Goal: Information Seeking & Learning: Learn about a topic

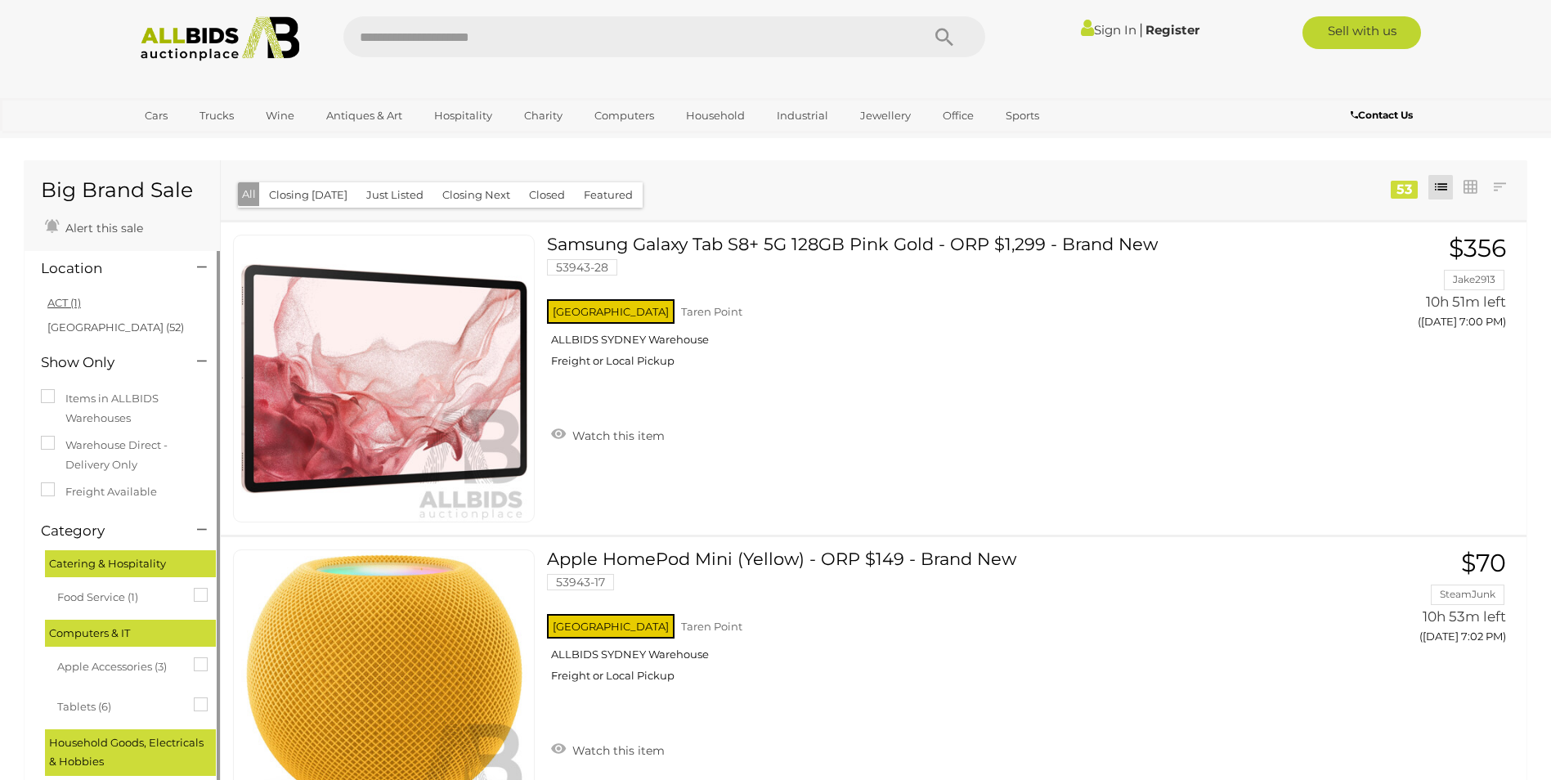
click at [76, 302] on link "ACT (1)" at bounding box center [64, 302] width 34 height 13
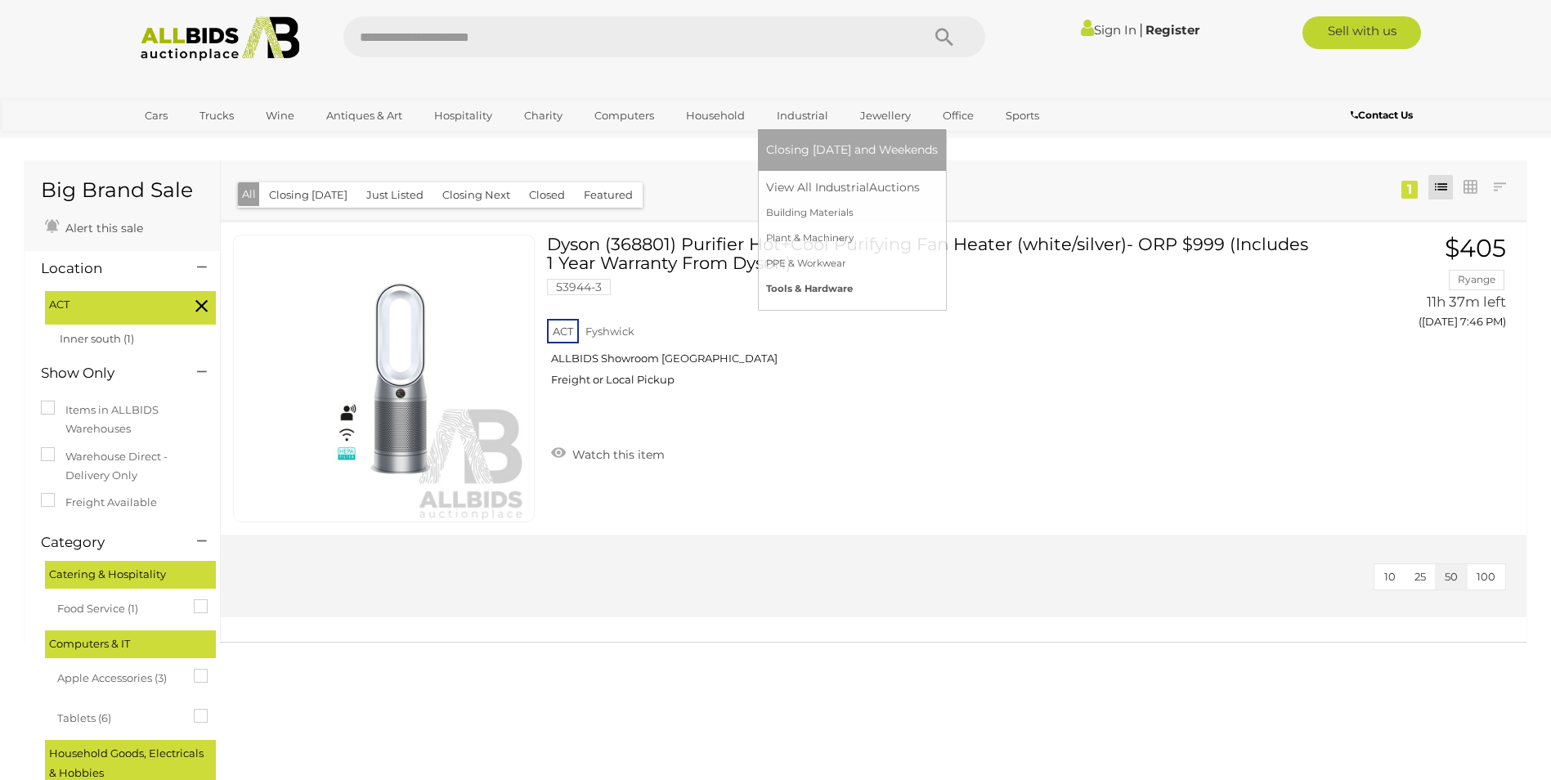
click at [815, 290] on link "Tools & Hardware" at bounding box center [852, 288] width 172 height 25
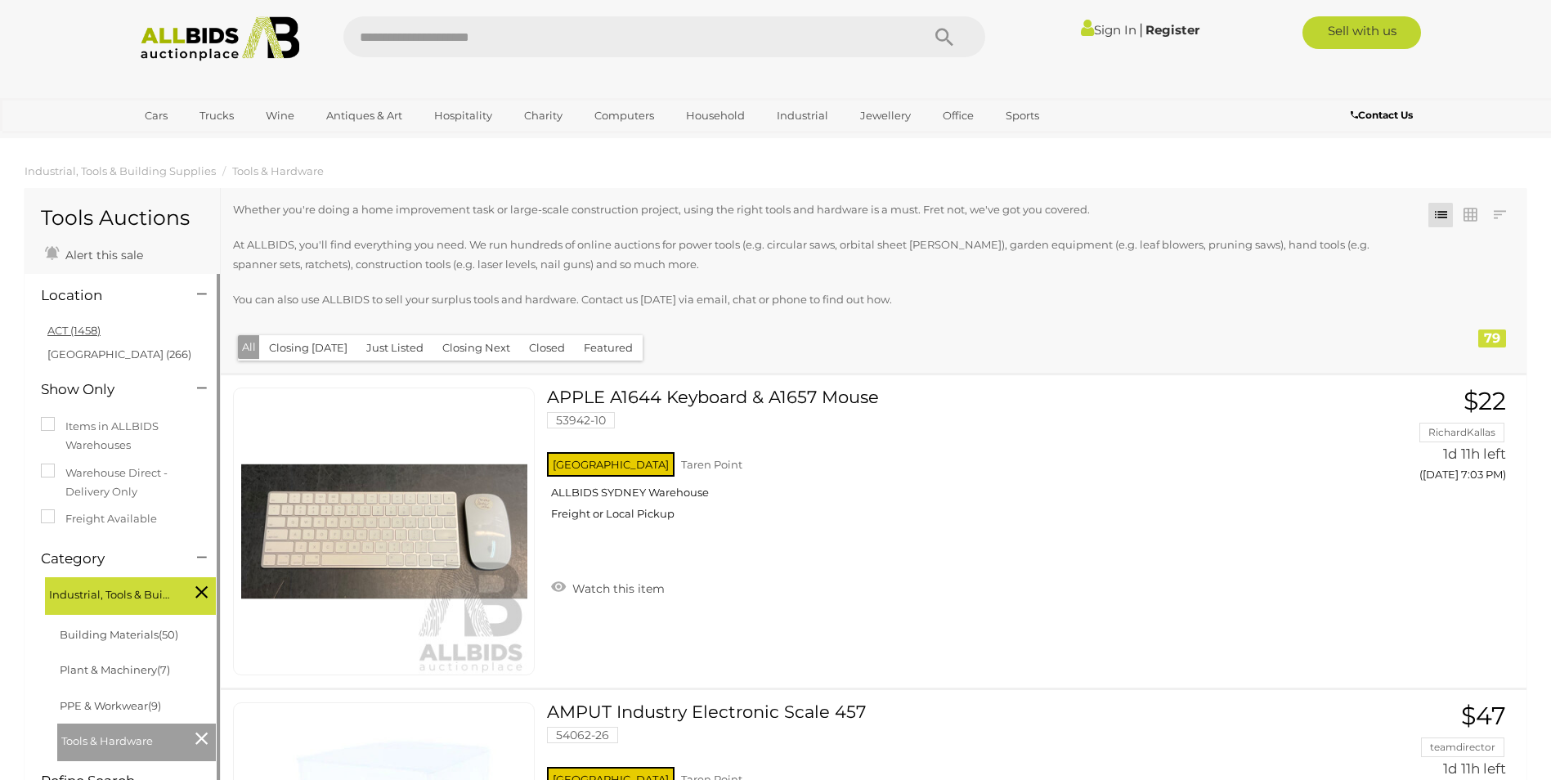
click at [83, 327] on link "ACT (1458)" at bounding box center [73, 330] width 53 height 13
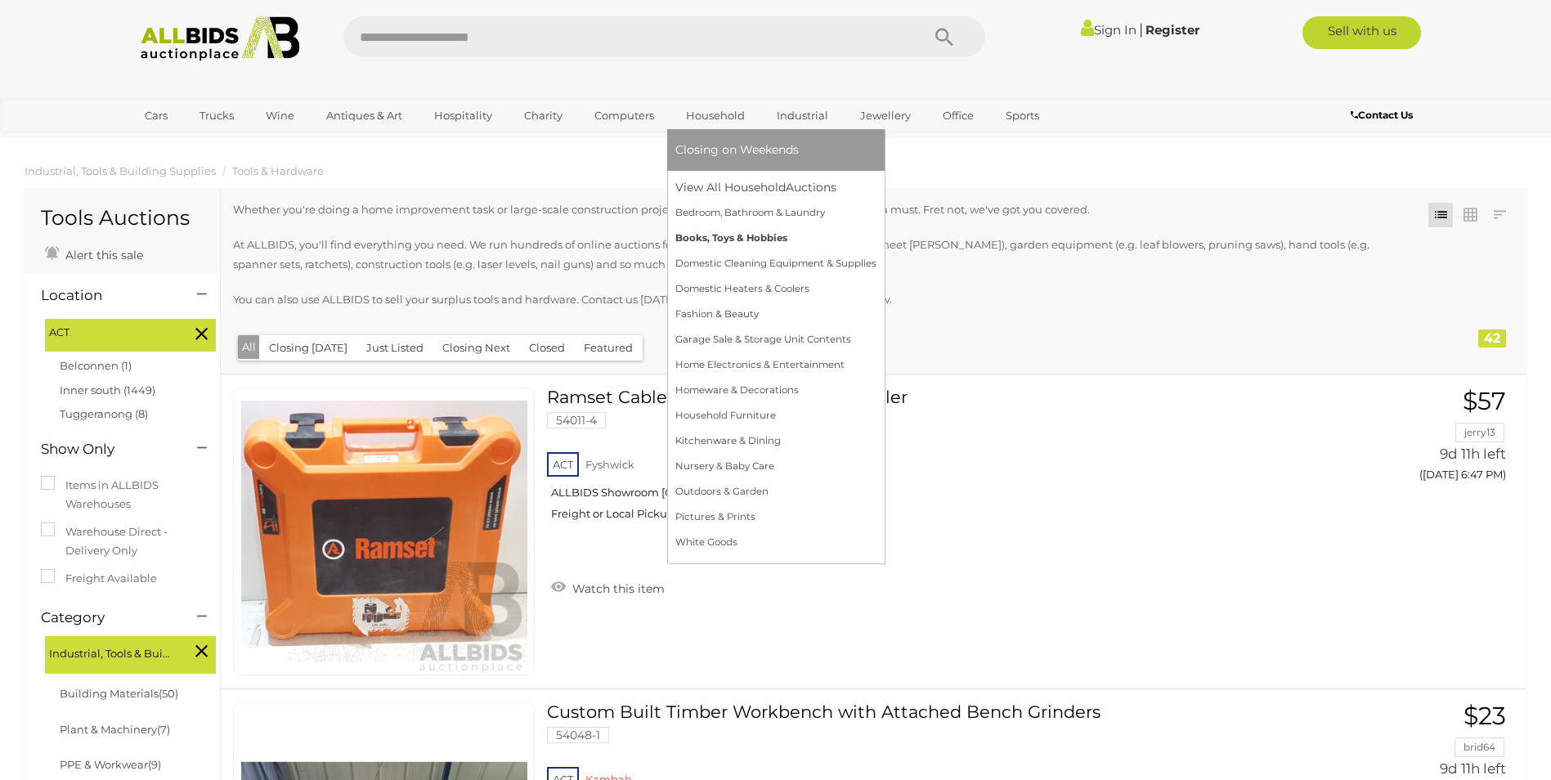
click at [722, 239] on link "Books, Toys & Hobbies" at bounding box center [775, 238] width 201 height 25
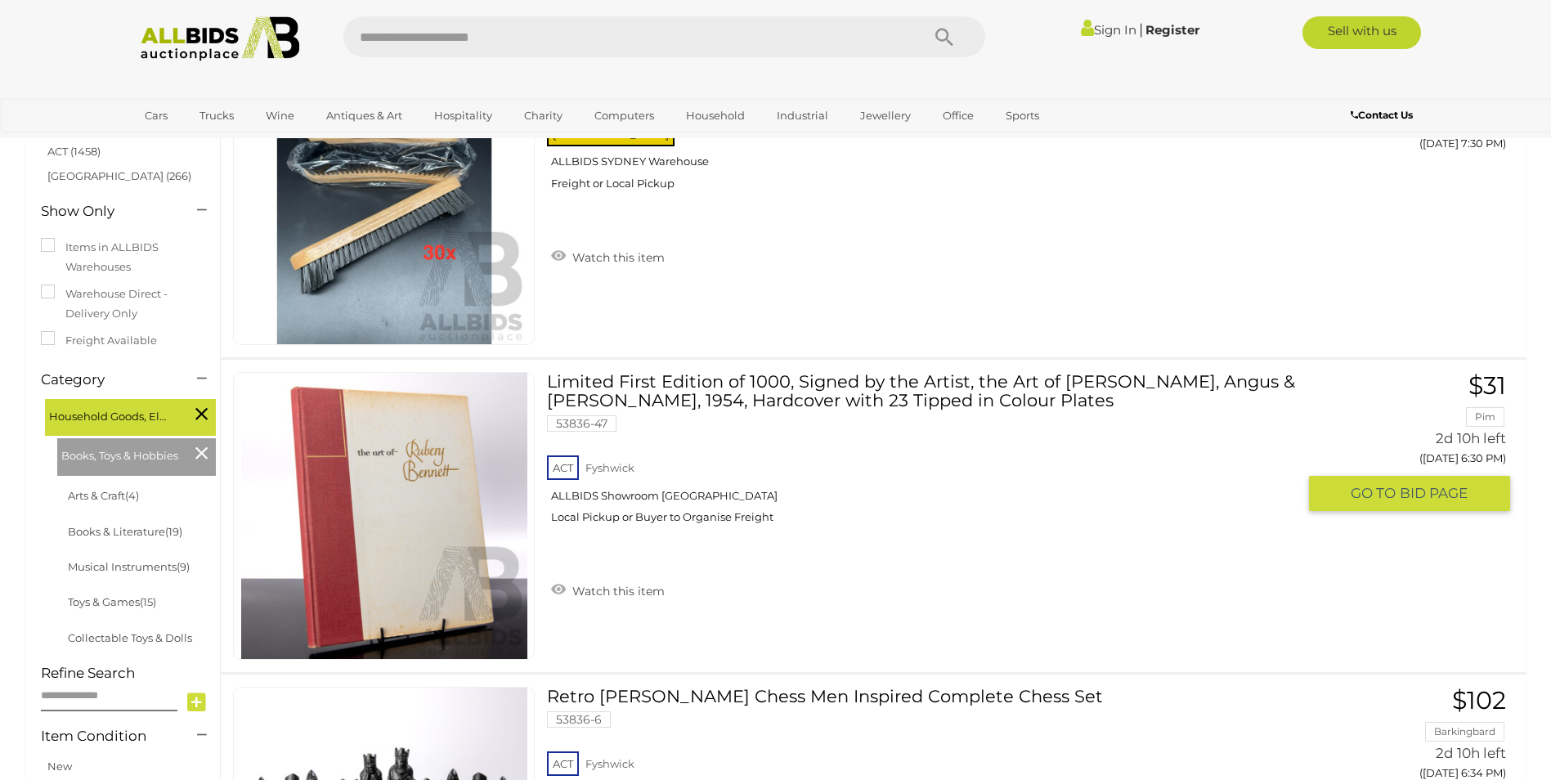
scroll to position [245, 0]
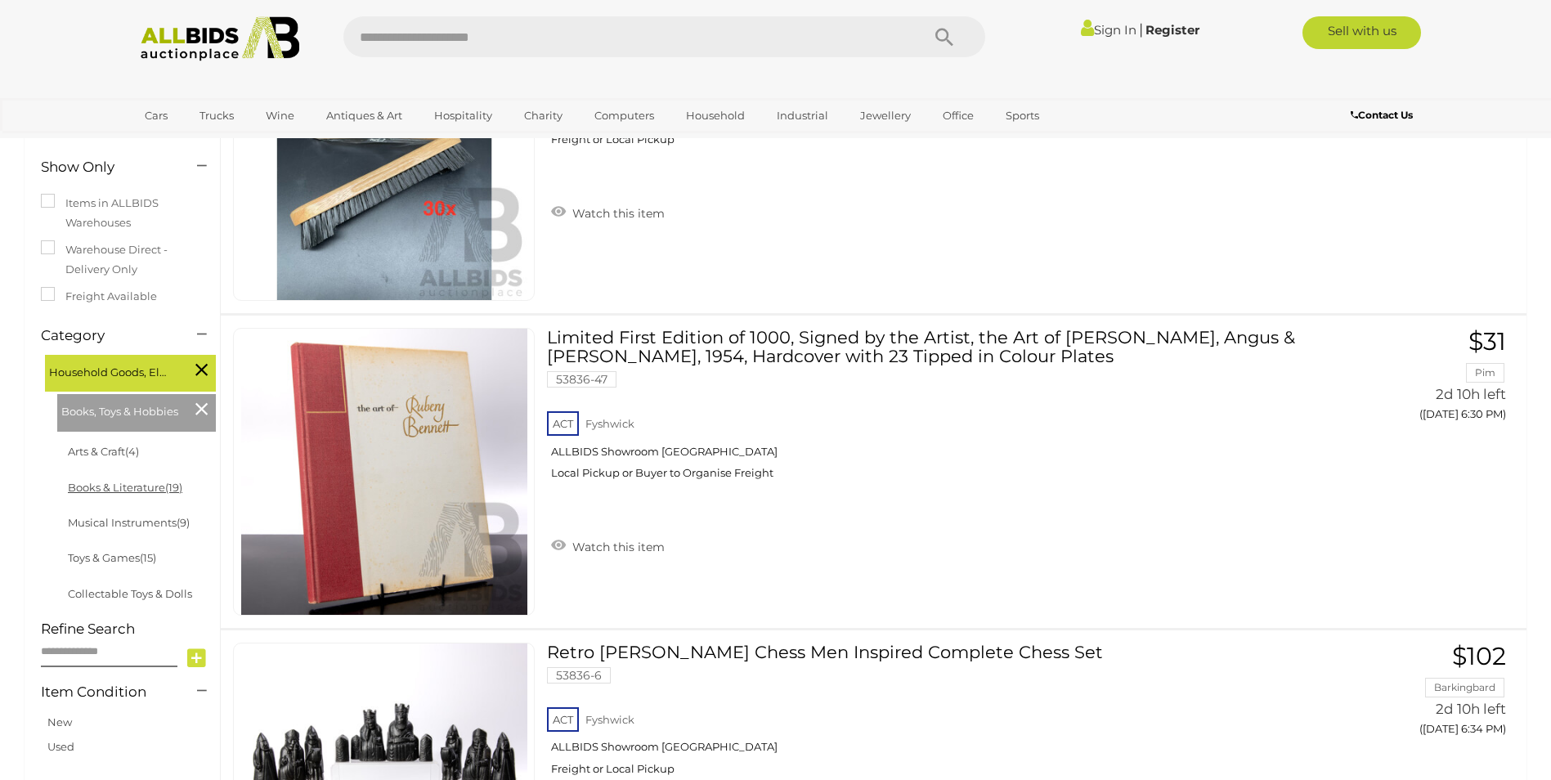
click at [138, 486] on link "Books & Literature (19)" at bounding box center [125, 487] width 114 height 13
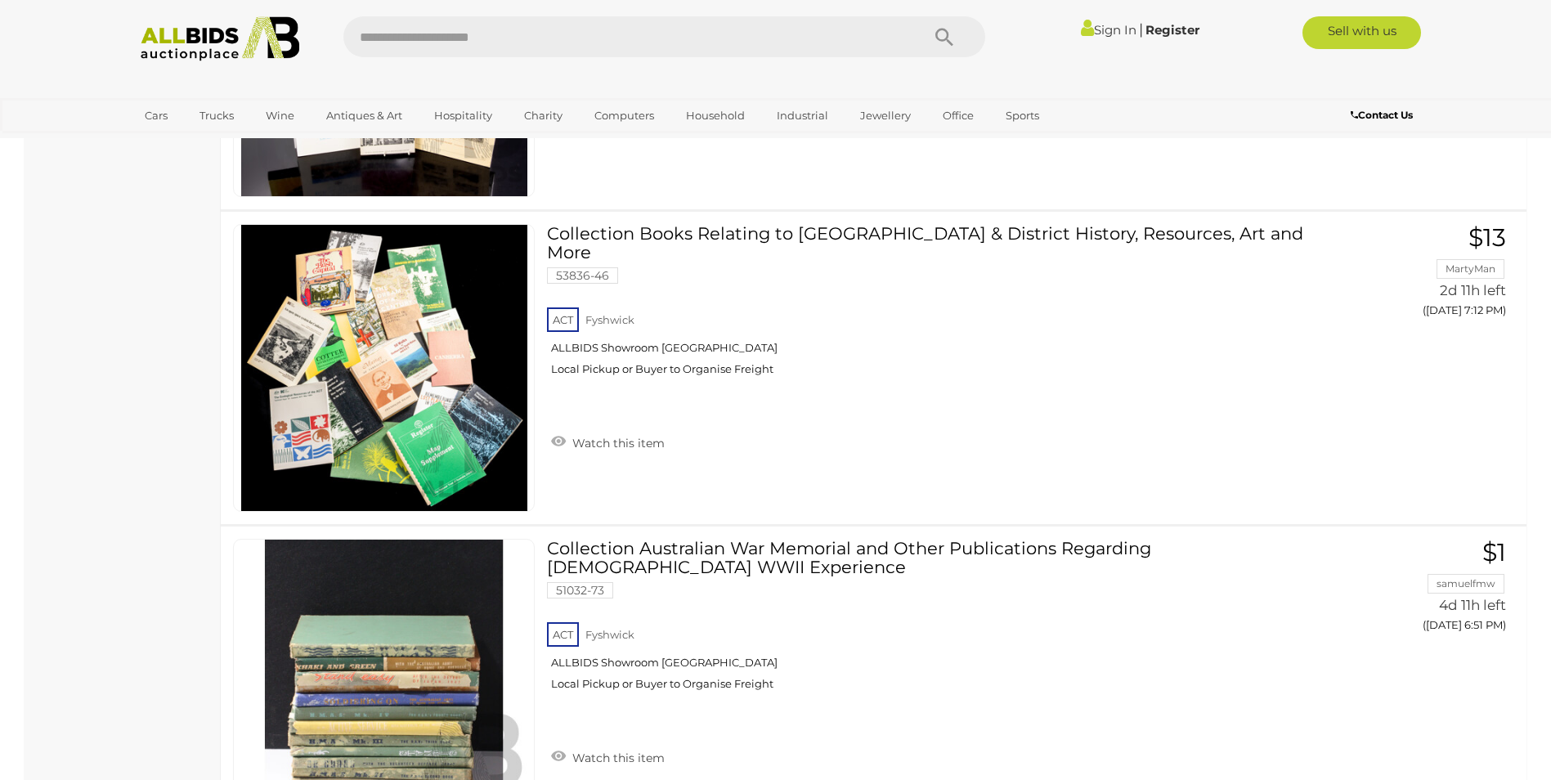
scroll to position [1063, 0]
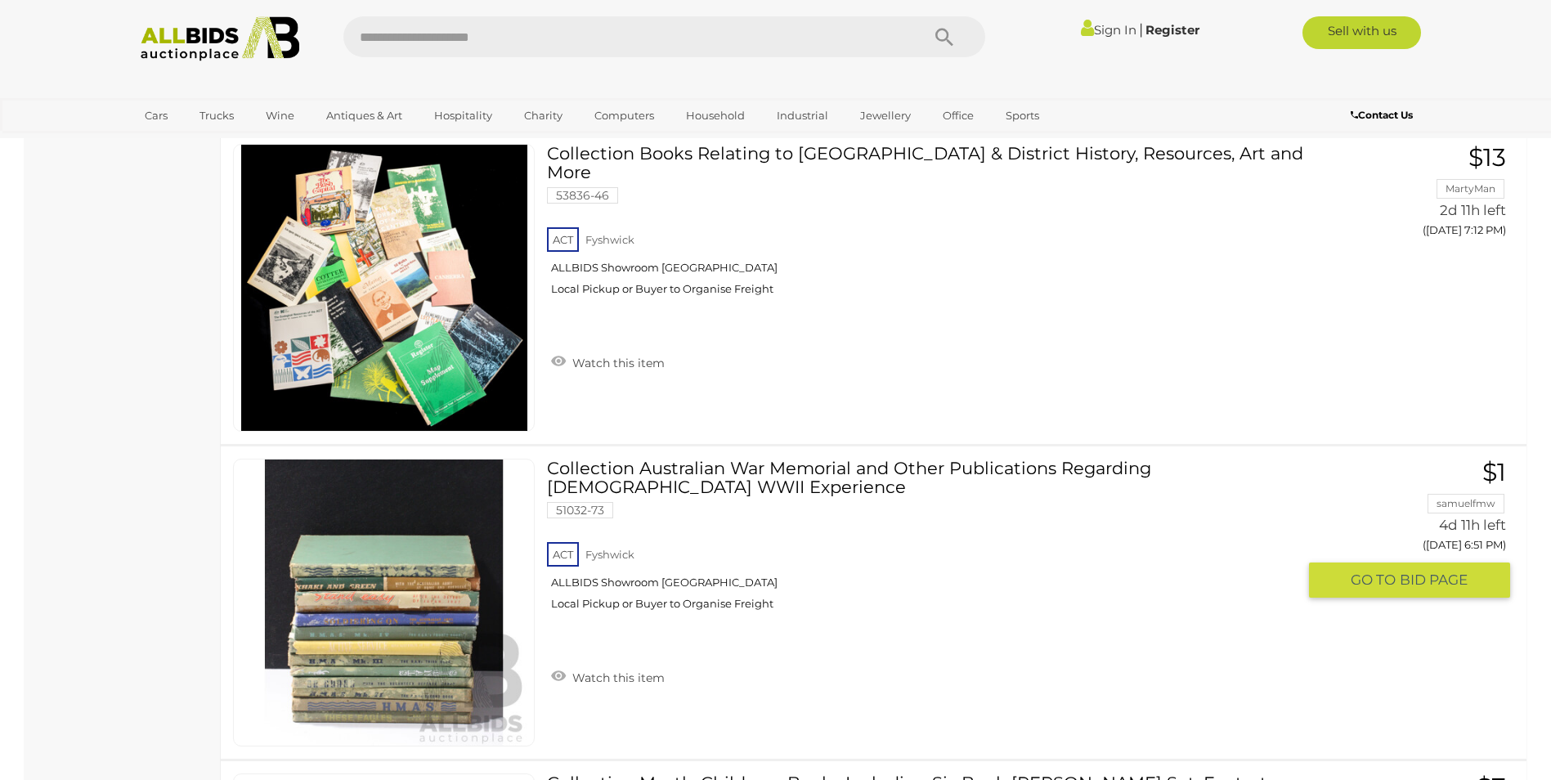
click at [367, 630] on img at bounding box center [384, 602] width 286 height 286
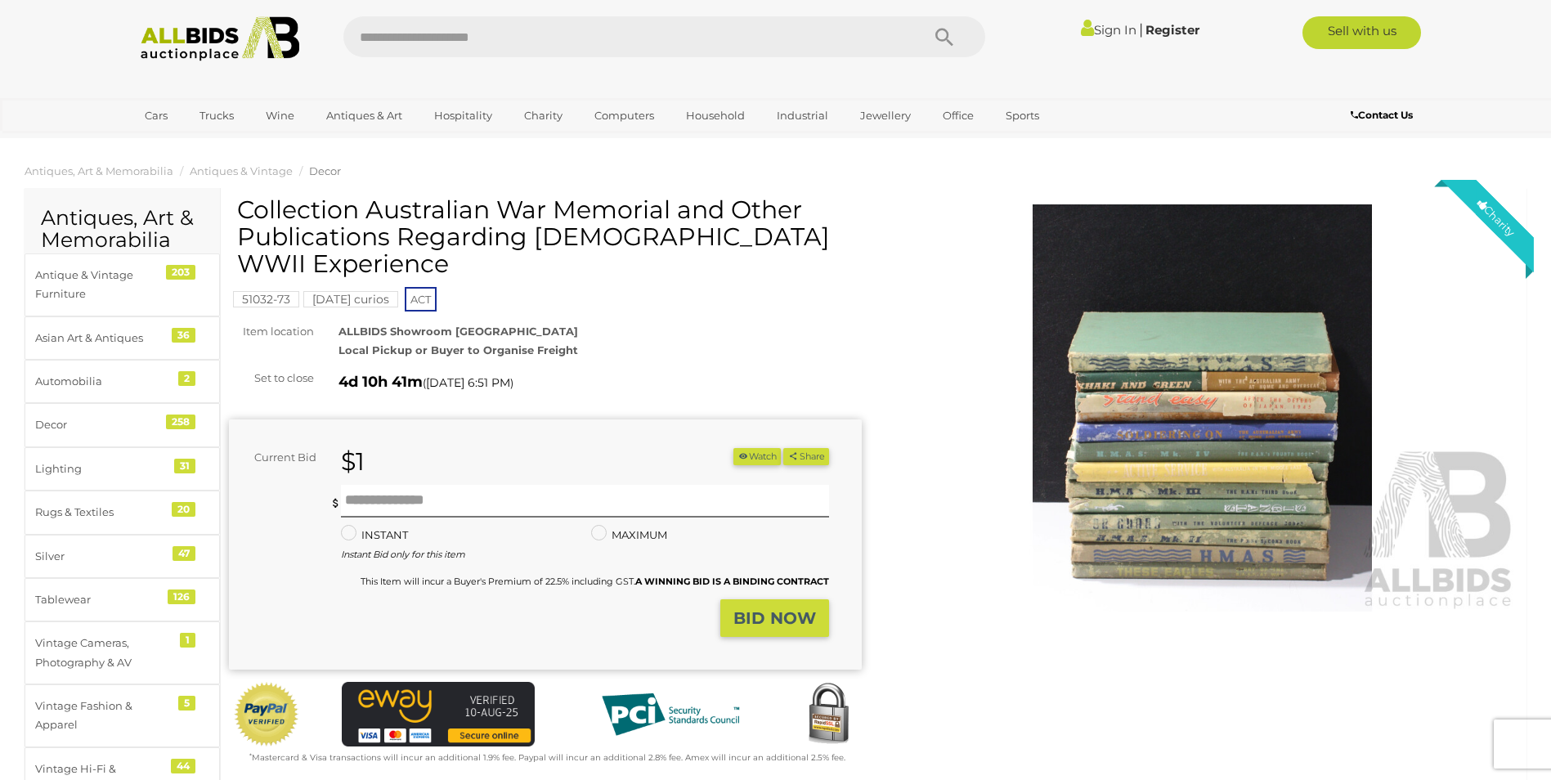
click at [1154, 475] on img at bounding box center [1202, 408] width 633 height 408
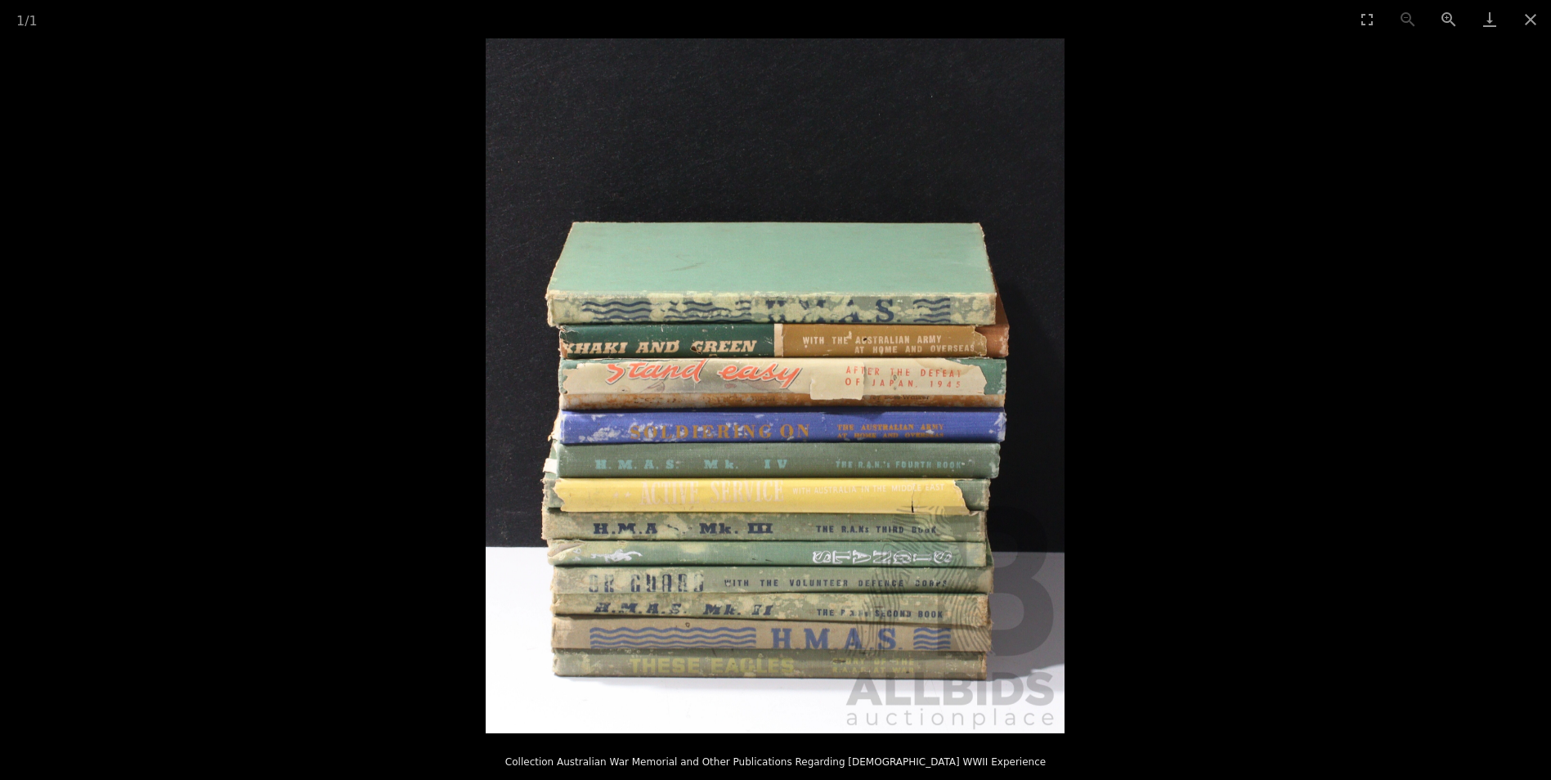
scroll to position [572, 0]
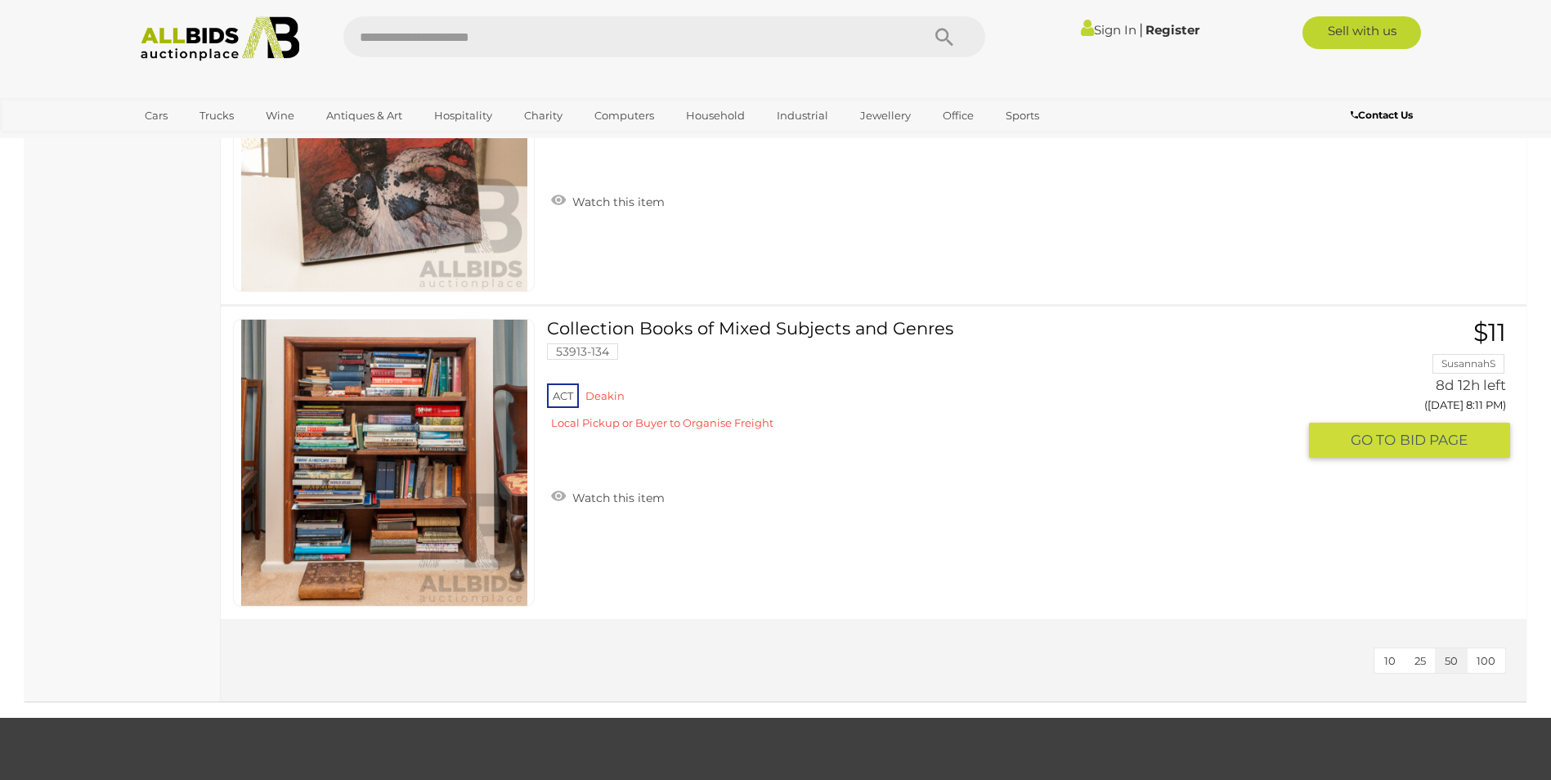
scroll to position [6002, 0]
